Goal: Transaction & Acquisition: Obtain resource

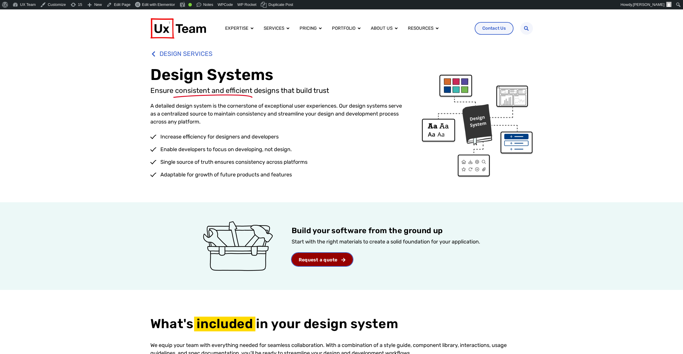
drag, startPoint x: 320, startPoint y: 260, endPoint x: 313, endPoint y: 260, distance: 7.1
click at [313, 260] on span "Request a quote" at bounding box center [317, 260] width 39 height 5
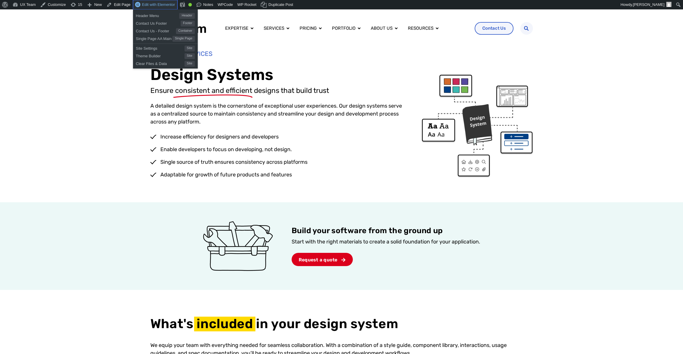
click at [159, 6] on span "Edit with Elementor" at bounding box center [158, 4] width 33 height 4
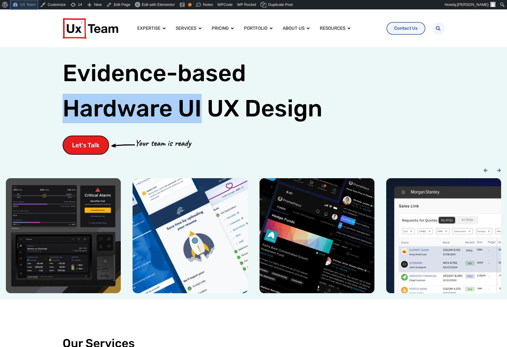
click at [27, 4] on link "UX Team" at bounding box center [24, 4] width 28 height 9
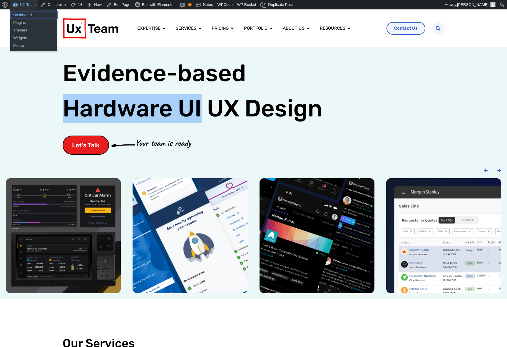
click at [24, 16] on link "Dashboard" at bounding box center [33, 15] width 47 height 8
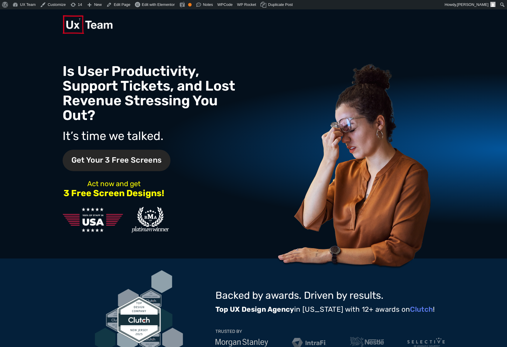
click at [141, 150] on span "Get Your 3 Free Screens" at bounding box center [117, 160] width 108 height 21
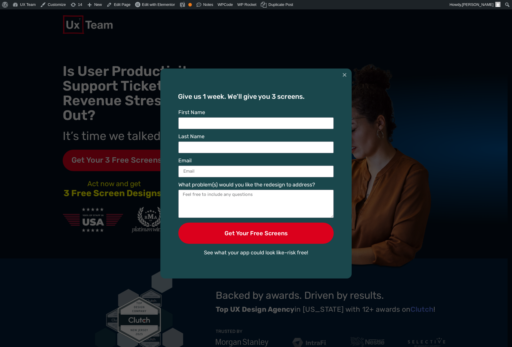
click at [324, 84] on div "Give us 1 week. We’ll give you 3 screens. First Name Last Name Email What probl…" at bounding box center [256, 174] width 156 height 210
click at [343, 77] on button "×" at bounding box center [344, 75] width 5 height 13
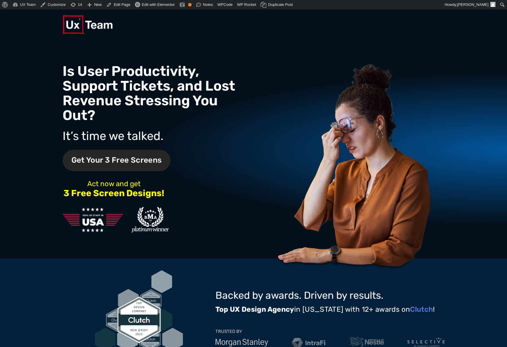
click at [140, 151] on span "Get Your 3 Free Screens" at bounding box center [117, 160] width 108 height 21
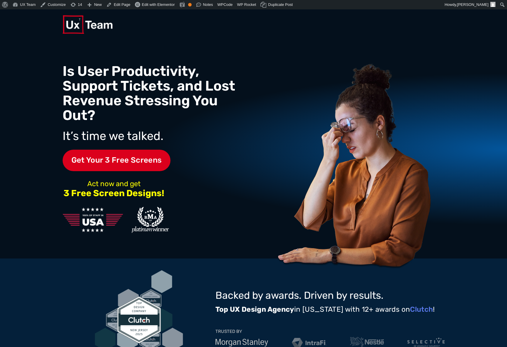
click at [226, 106] on h1 "Is User Productivity, Support Tickets, and Lost Revenue Stressing You Out?" at bounding box center [158, 93] width 191 height 59
click at [204, 119] on div "Is User Productivity, Support Tickets, and Lost Revenue Stressing You Out? It’s…" at bounding box center [158, 149] width 191 height 172
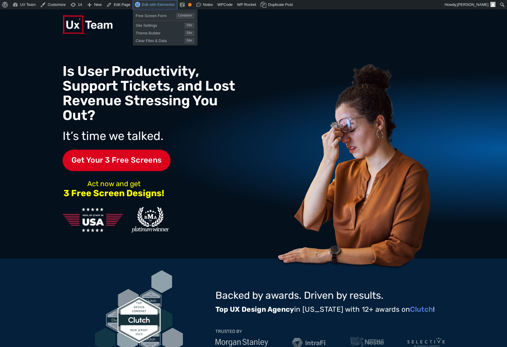
click at [153, 5] on span "Edit with Elementor" at bounding box center [158, 4] width 33 height 4
